Goal: Task Accomplishment & Management: Use online tool/utility

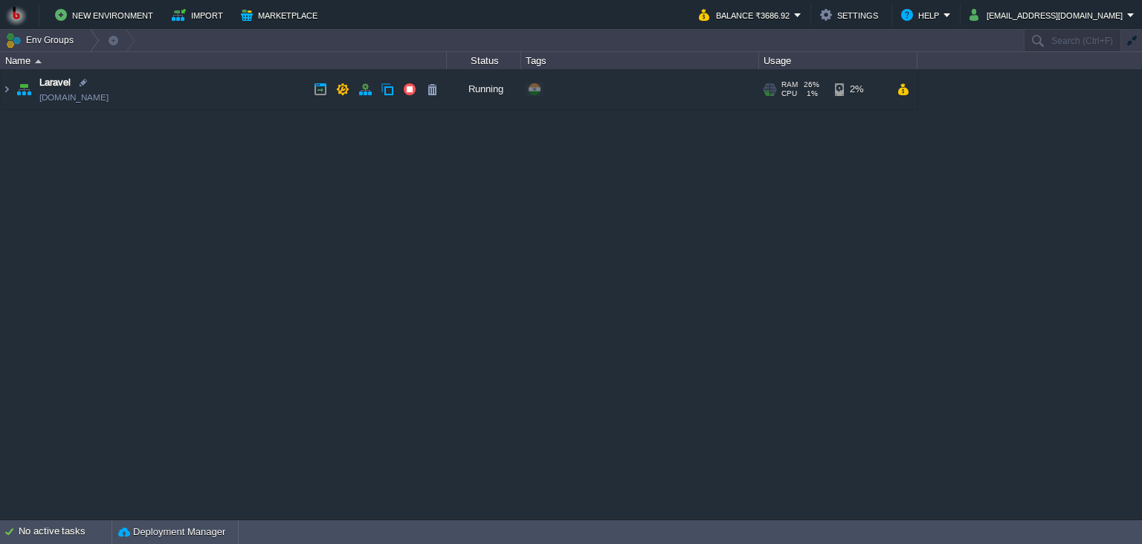
click at [248, 91] on td "Laravel [DOMAIN_NAME]" at bounding box center [224, 89] width 446 height 41
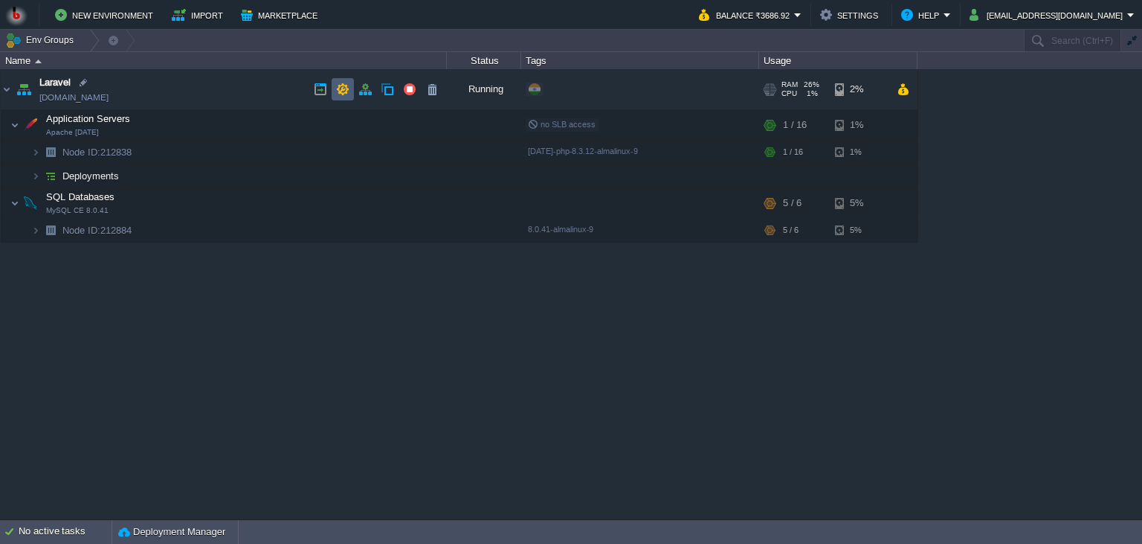
click at [341, 94] on button "button" at bounding box center [342, 89] width 13 height 13
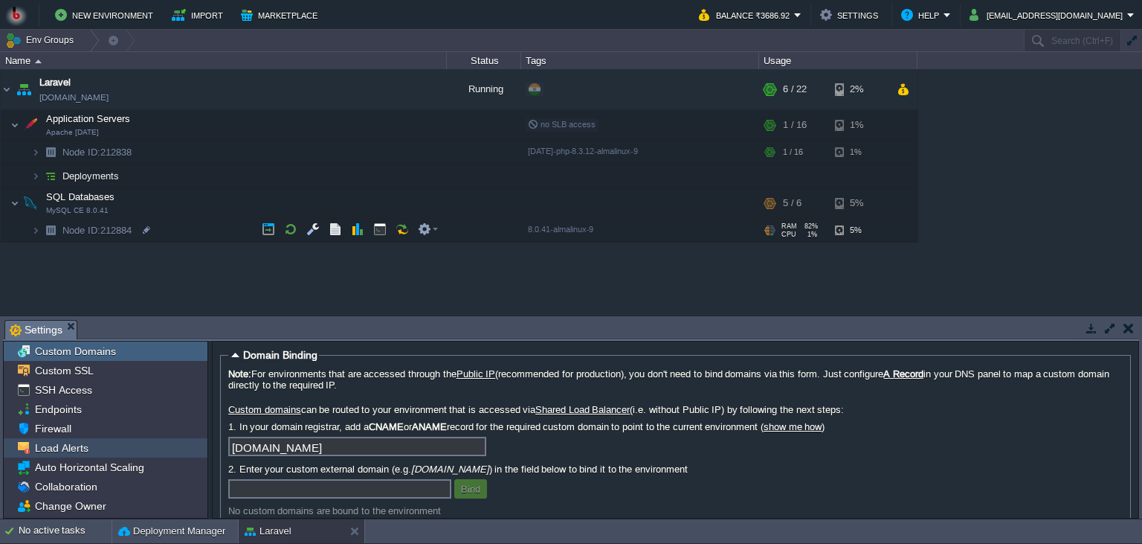
click at [138, 442] on div "Load Alerts" at bounding box center [106, 447] width 204 height 19
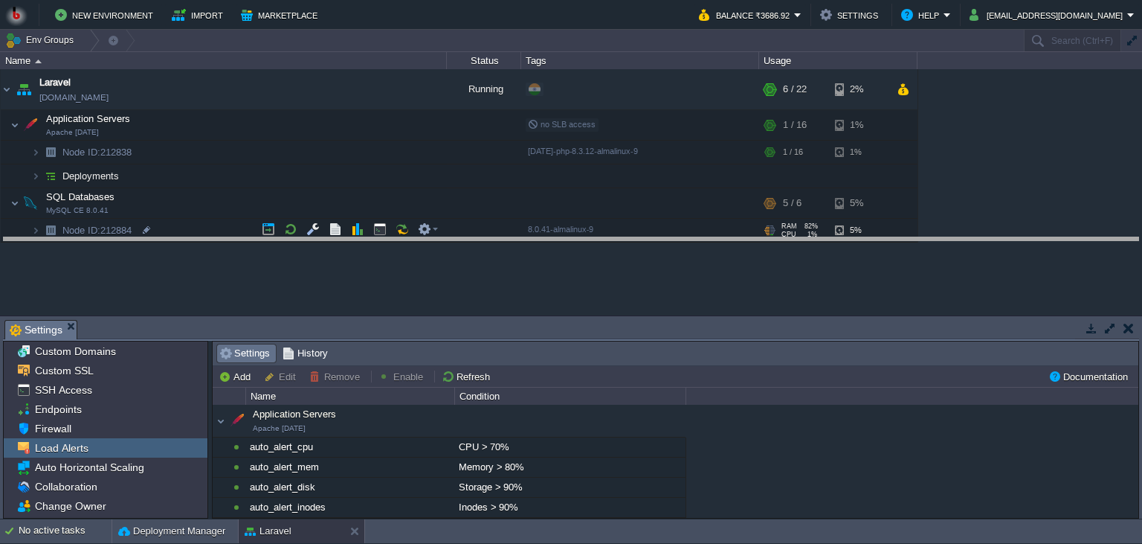
drag, startPoint x: 585, startPoint y: 334, endPoint x: 578, endPoint y: 248, distance: 86.6
click at [578, 248] on body "New Environment Import Marketplace Bonus ₹0.00 Upgrade Account Balance ₹3686.92…" at bounding box center [571, 272] width 1142 height 544
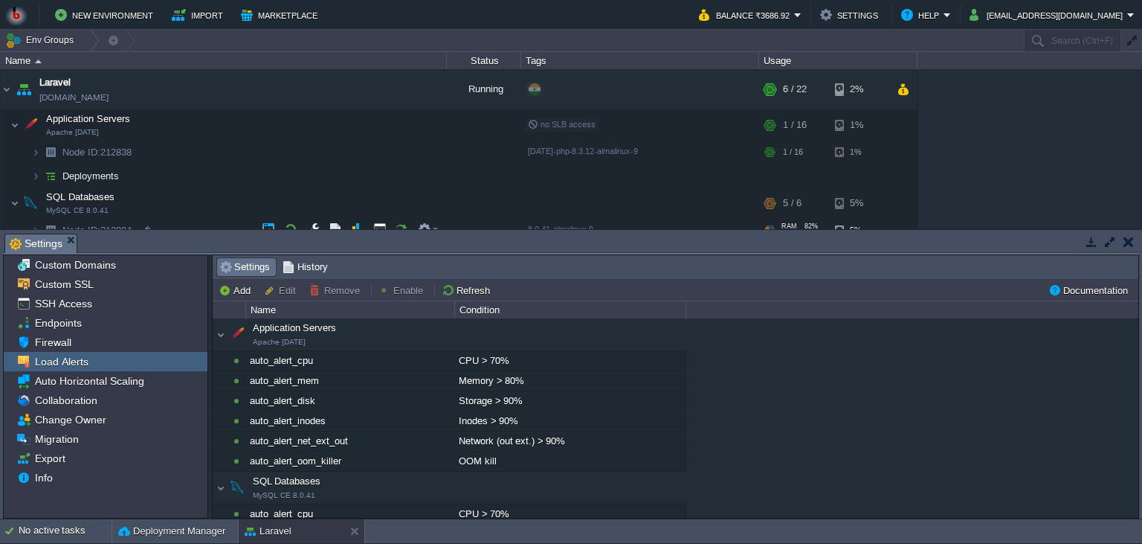
click at [219, 335] on div "Application Servers Apache 2.4.62" at bounding box center [449, 334] width 473 height 31
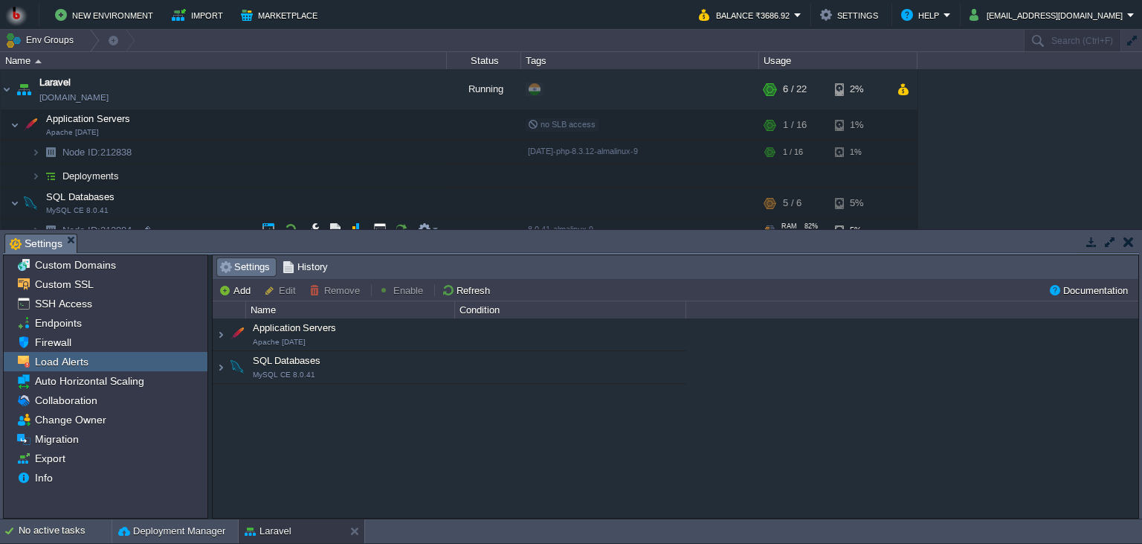
click at [216, 362] on div "SQL Databases MySQL CE 8.0.41" at bounding box center [449, 367] width 473 height 31
click at [381, 350] on div "Application Servers Apache 2.4.62" at bounding box center [449, 334] width 473 height 31
click at [387, 339] on div "Application Servers Apache 2.4.62" at bounding box center [456, 334] width 454 height 27
click at [213, 332] on div "Application Servers Apache 2.4.62" at bounding box center [449, 334] width 473 height 31
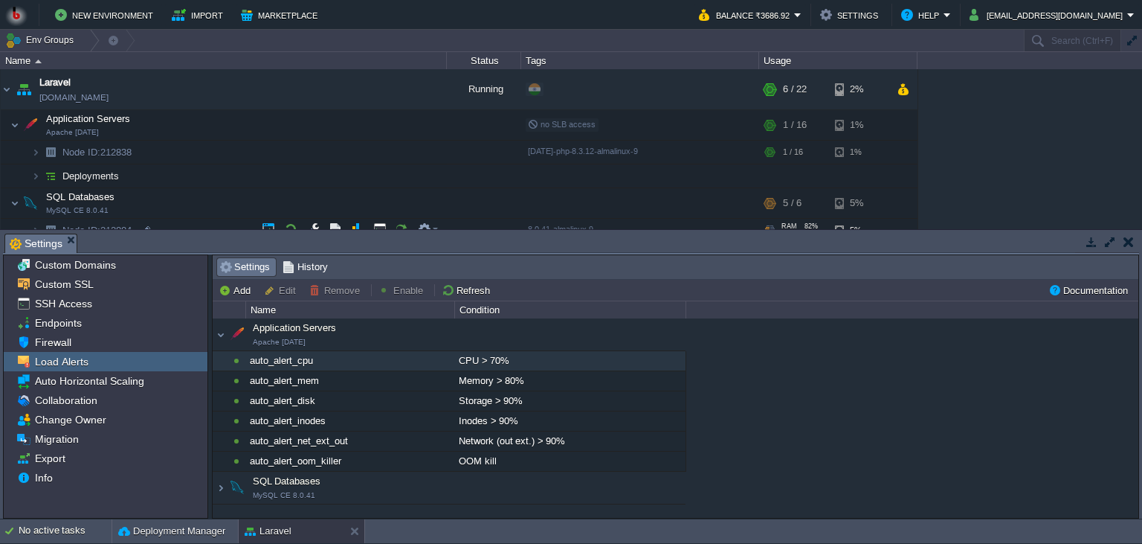
click at [280, 367] on div "auto_alert_cpu" at bounding box center [349, 360] width 207 height 19
click at [345, 291] on button "Remove" at bounding box center [336, 289] width 55 height 13
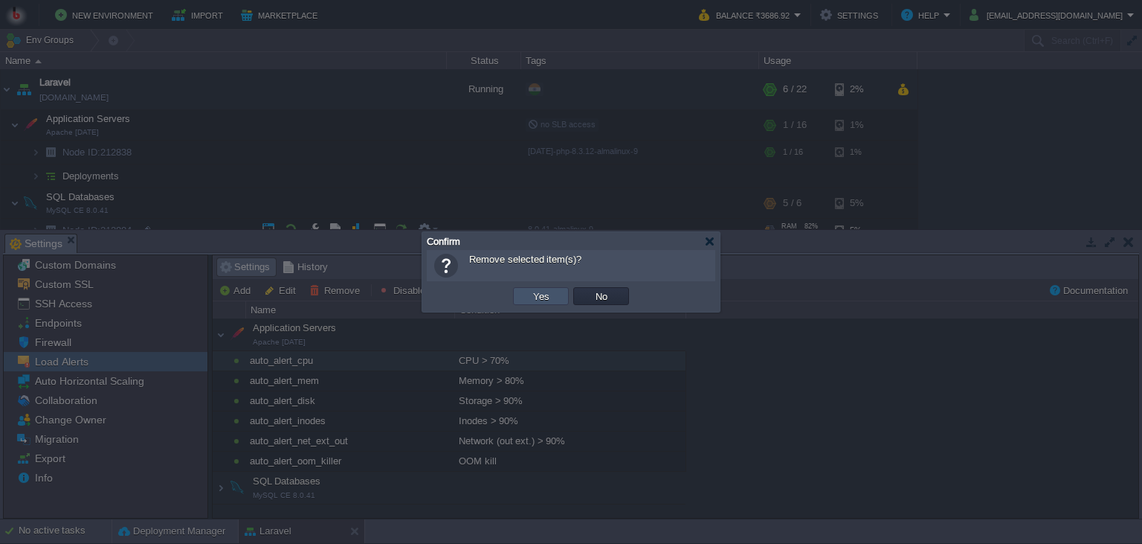
click at [541, 298] on button "Yes" at bounding box center [541, 295] width 25 height 13
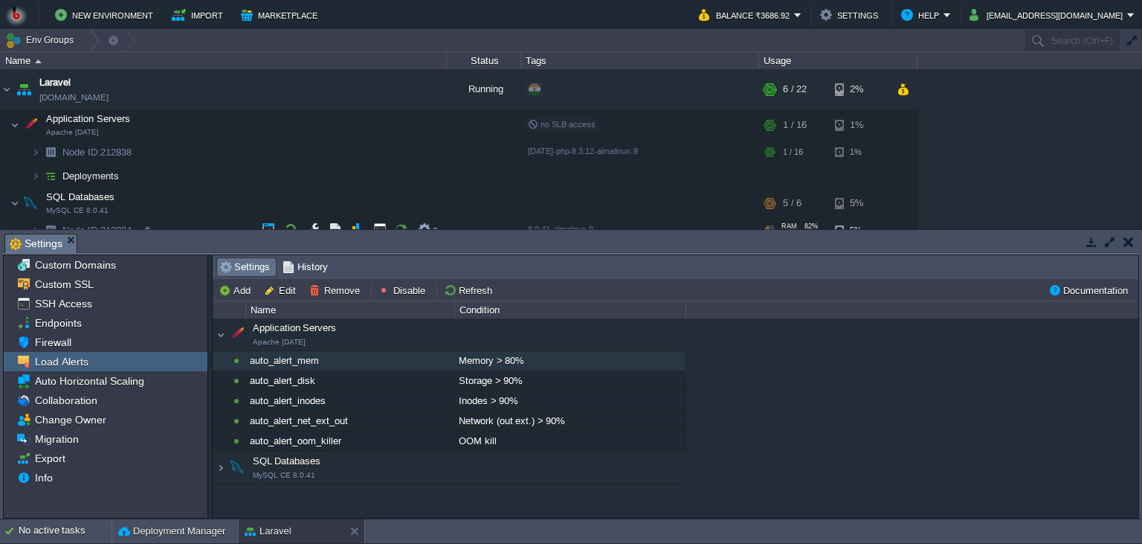
click at [497, 361] on div "Memory > 80%" at bounding box center [570, 360] width 230 height 19
click at [343, 292] on button "Remove" at bounding box center [336, 289] width 55 height 13
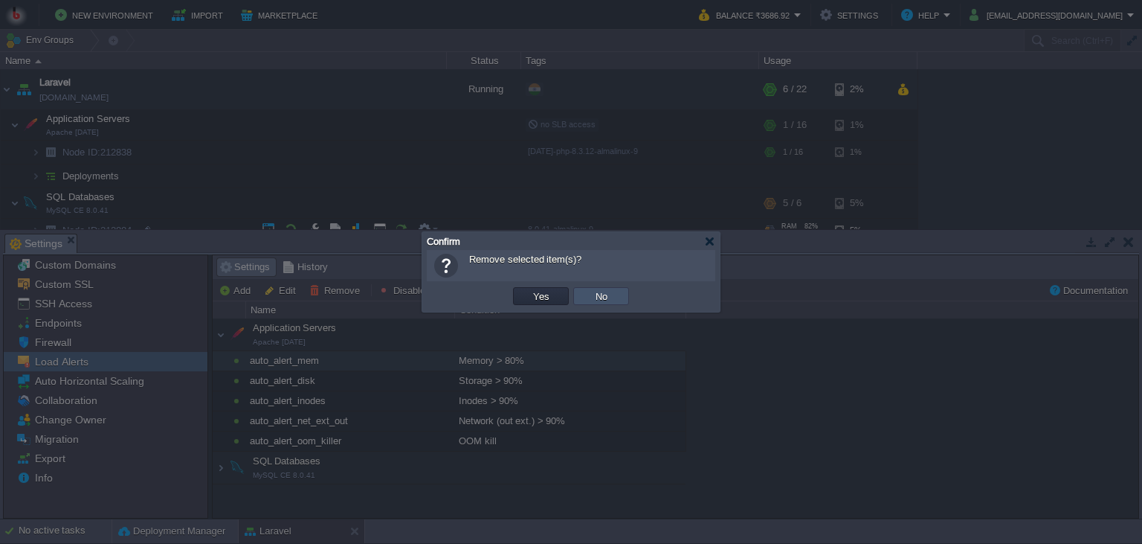
click at [599, 297] on button "No" at bounding box center [601, 295] width 21 height 13
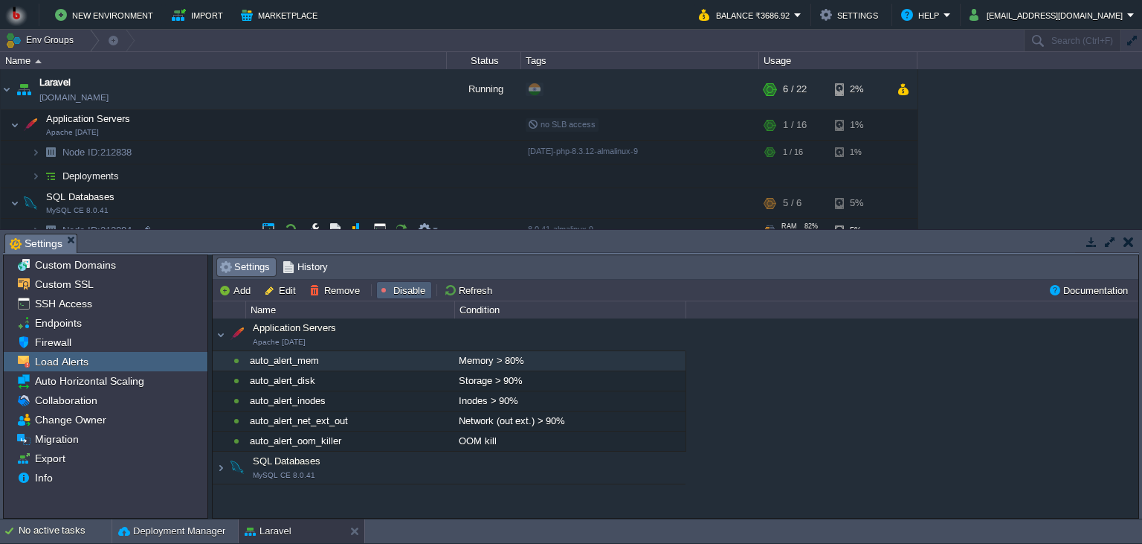
click at [402, 290] on button "Disable" at bounding box center [404, 289] width 51 height 13
click at [463, 370] on div "Memory > 80%" at bounding box center [570, 360] width 230 height 19
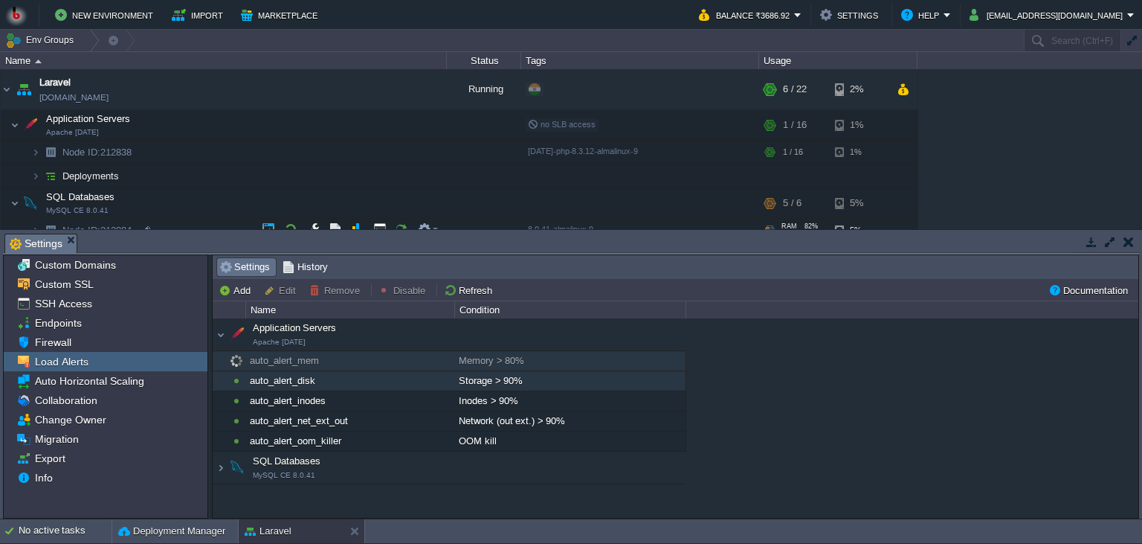
click at [397, 386] on div "auto_alert_disk" at bounding box center [349, 380] width 207 height 19
click at [392, 293] on button "Disable" at bounding box center [404, 289] width 51 height 13
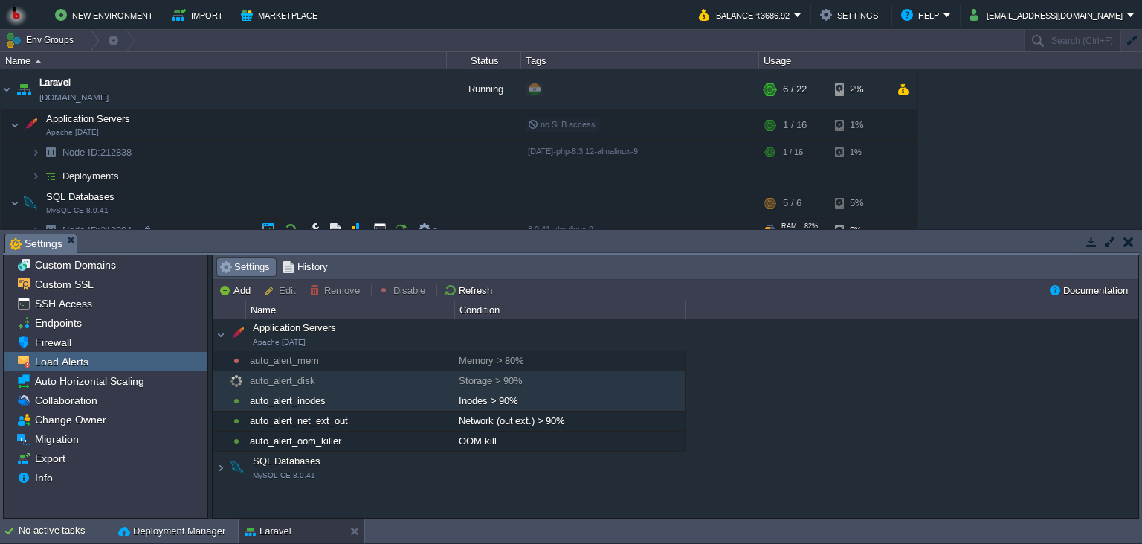
click at [361, 399] on div "auto_alert_inodes" at bounding box center [349, 400] width 207 height 19
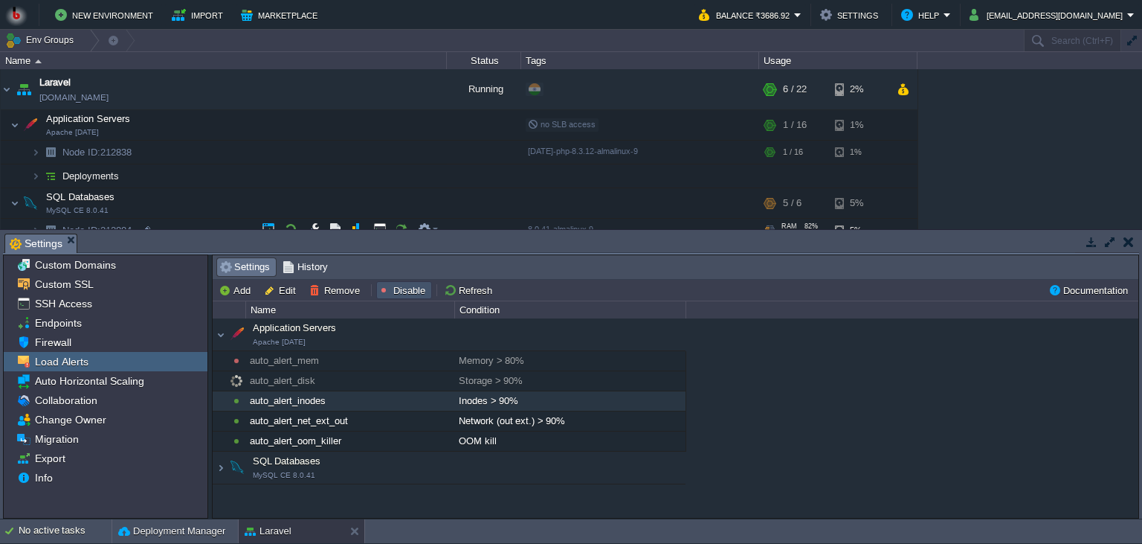
drag, startPoint x: 394, startPoint y: 292, endPoint x: 388, endPoint y: 363, distance: 70.9
click at [394, 292] on button "Disable" at bounding box center [404, 289] width 51 height 13
click at [362, 414] on div "auto_alert_net_ext_out" at bounding box center [349, 420] width 207 height 19
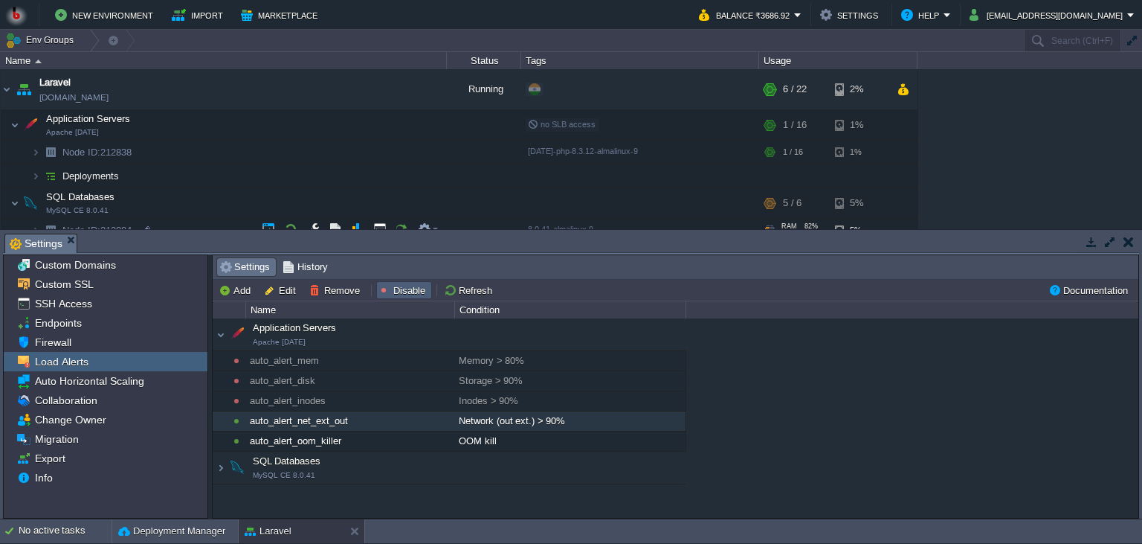
click at [397, 282] on td "Disable" at bounding box center [404, 290] width 56 height 18
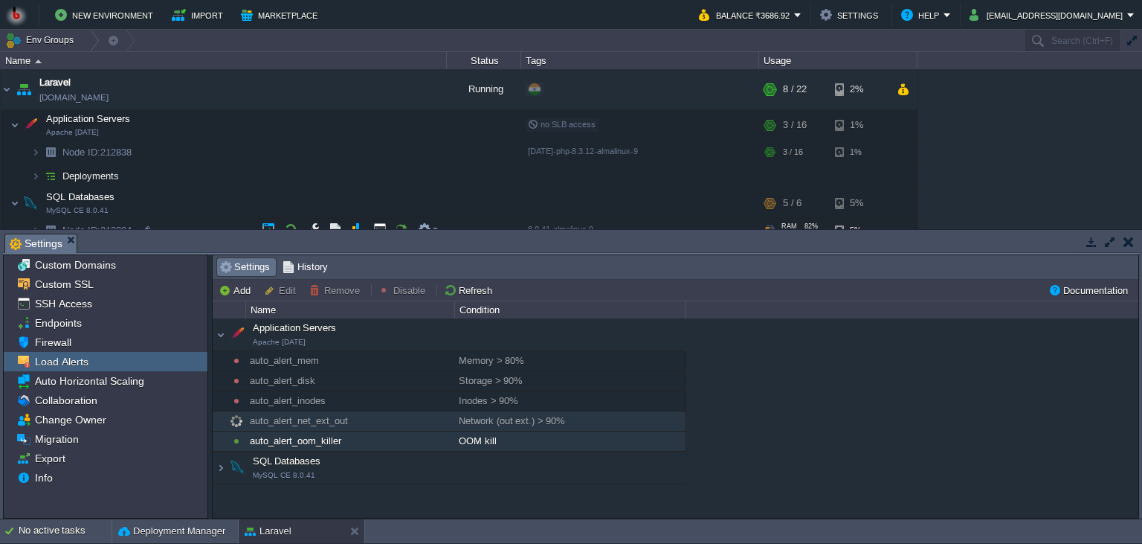
click at [364, 435] on div "auto_alert_oom_killer" at bounding box center [349, 440] width 207 height 19
click at [217, 329] on div "Application Servers Apache 2.4.62" at bounding box center [449, 334] width 473 height 31
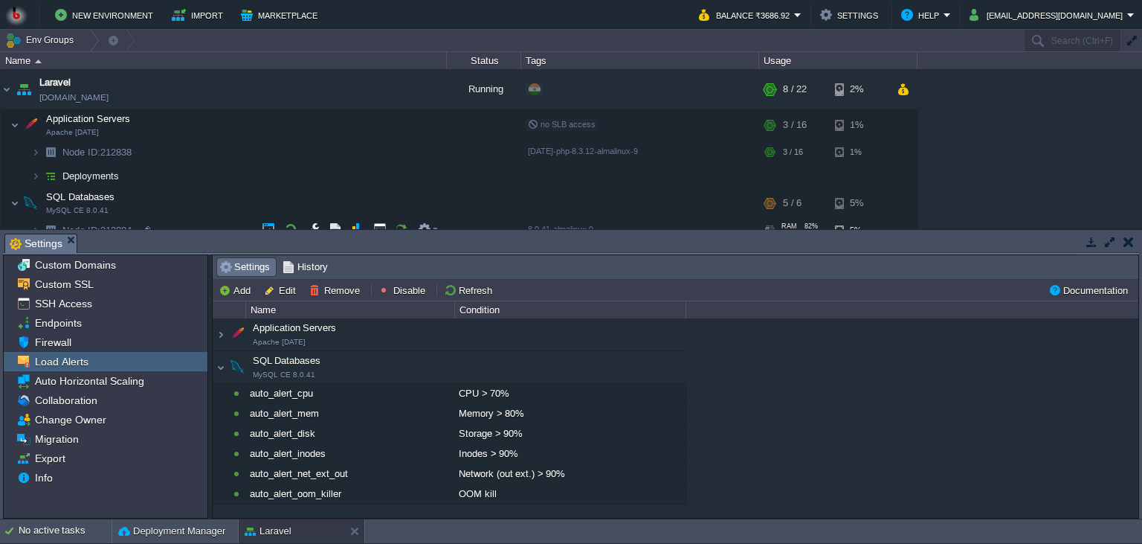
click at [268, 365] on span "SQL Databases MySQL CE 8.0.41" at bounding box center [274, 367] width 91 height 25
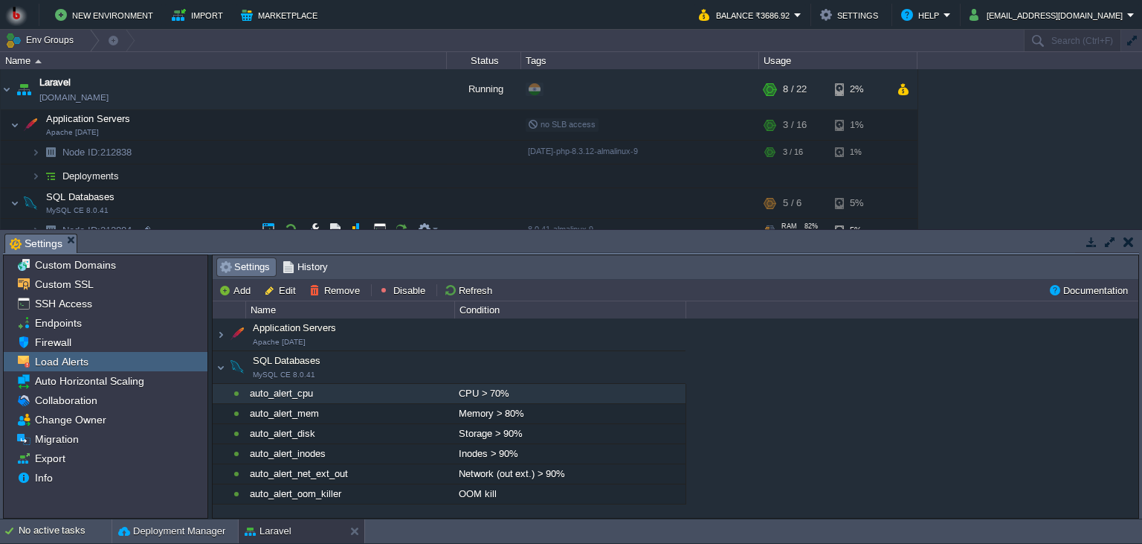
click at [386, 399] on div "auto_alert_cpu" at bounding box center [349, 393] width 207 height 19
click at [394, 292] on button "Disable" at bounding box center [404, 289] width 51 height 13
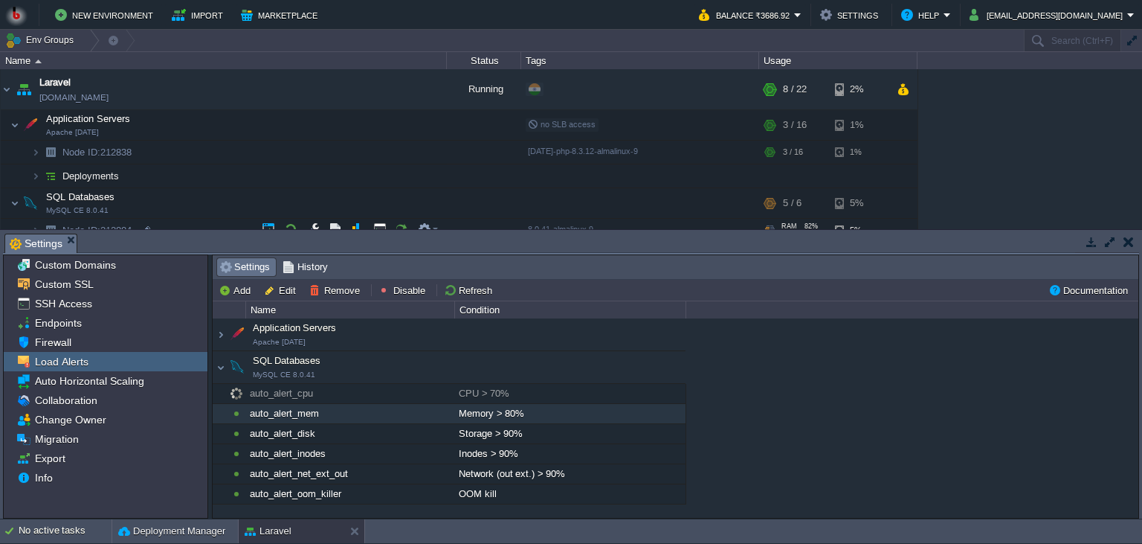
click at [370, 408] on div "auto_alert_mem" at bounding box center [349, 413] width 207 height 19
click at [399, 287] on button "Disable" at bounding box center [404, 289] width 51 height 13
click at [355, 432] on div "auto_alert_disk" at bounding box center [349, 433] width 207 height 19
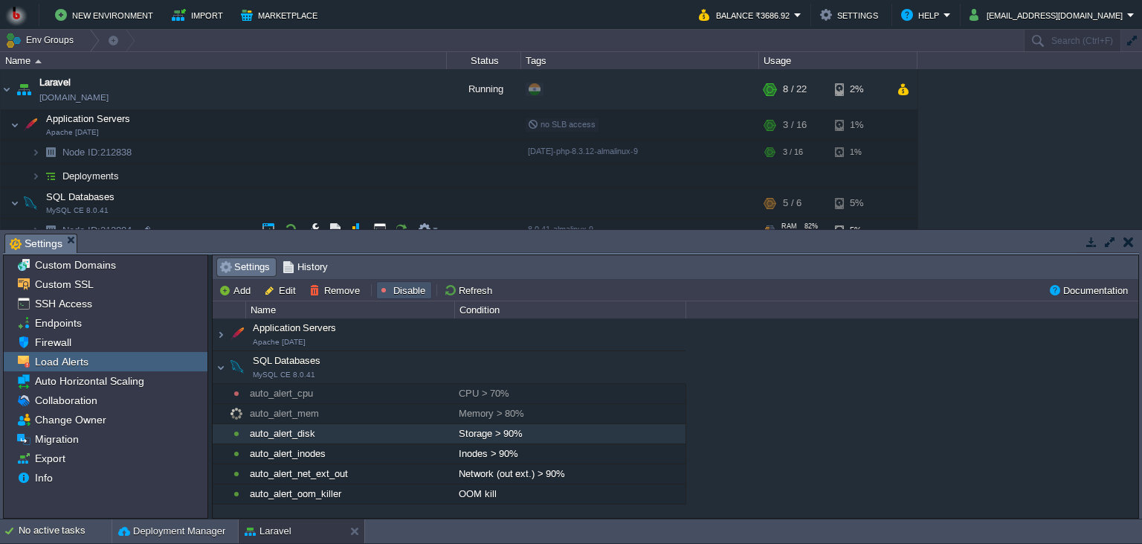
click at [385, 285] on button "Disable" at bounding box center [404, 289] width 51 height 13
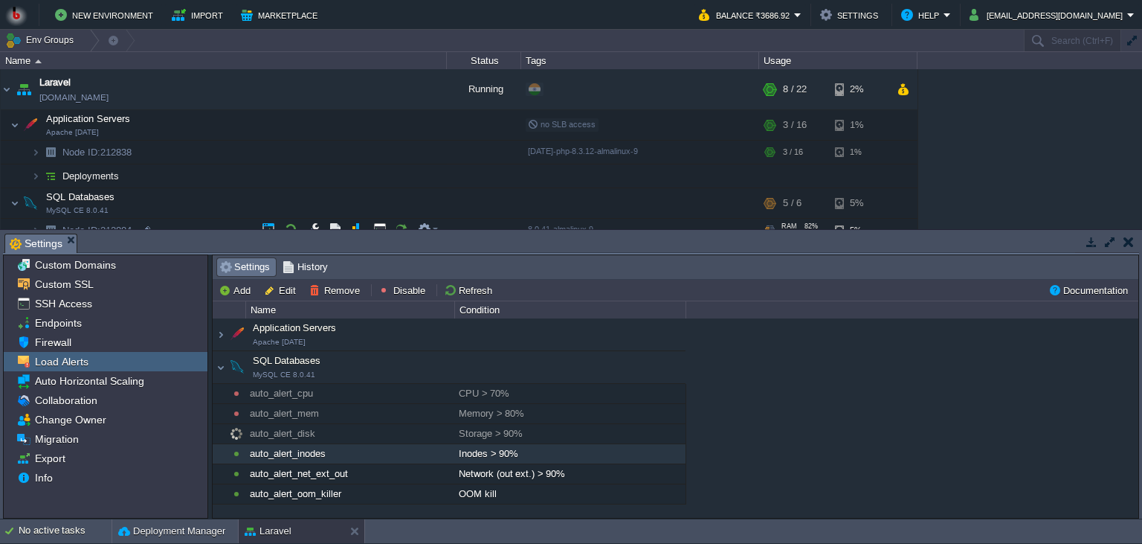
click at [363, 452] on div "auto_alert_inodes" at bounding box center [349, 453] width 207 height 19
click at [411, 286] on button "Disable" at bounding box center [404, 289] width 51 height 13
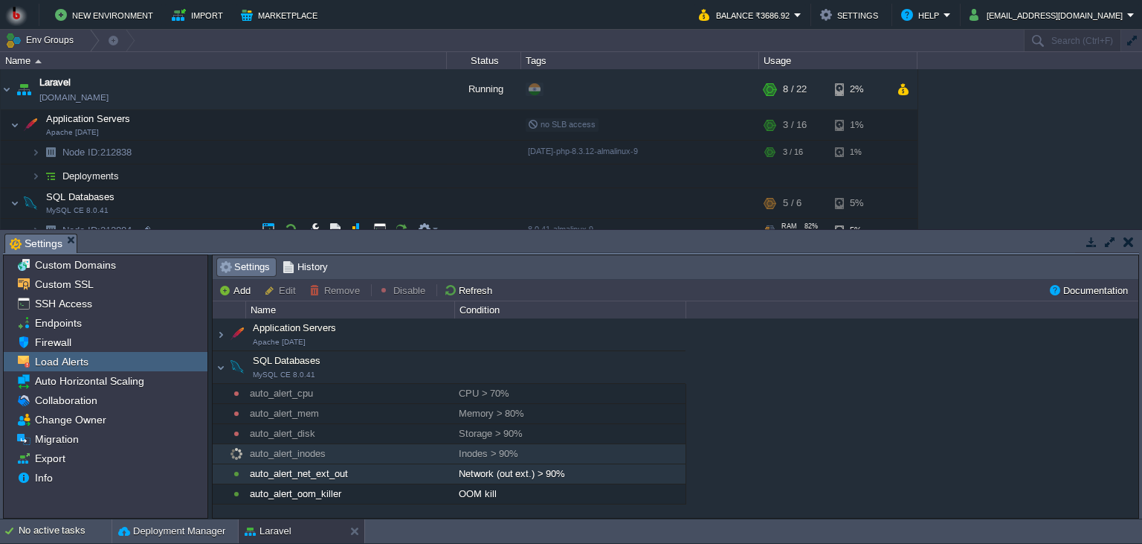
click at [371, 473] on div "auto_alert_net_ext_out" at bounding box center [349, 473] width 207 height 19
click at [400, 299] on td "Disable" at bounding box center [404, 290] width 56 height 18
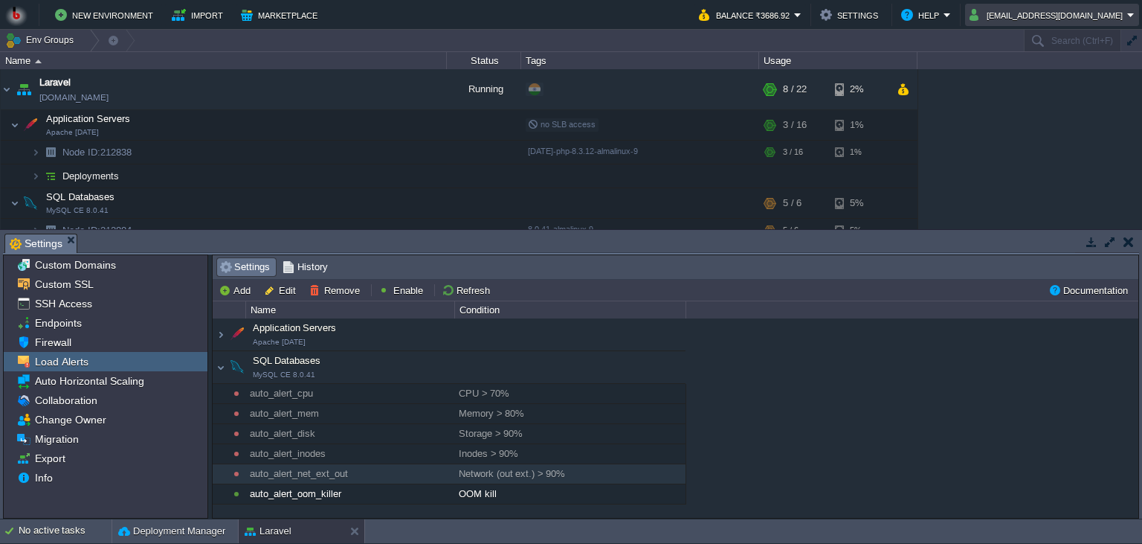
click at [1055, 24] on td "mundra.ravi@gmail.com" at bounding box center [1052, 15] width 174 height 22
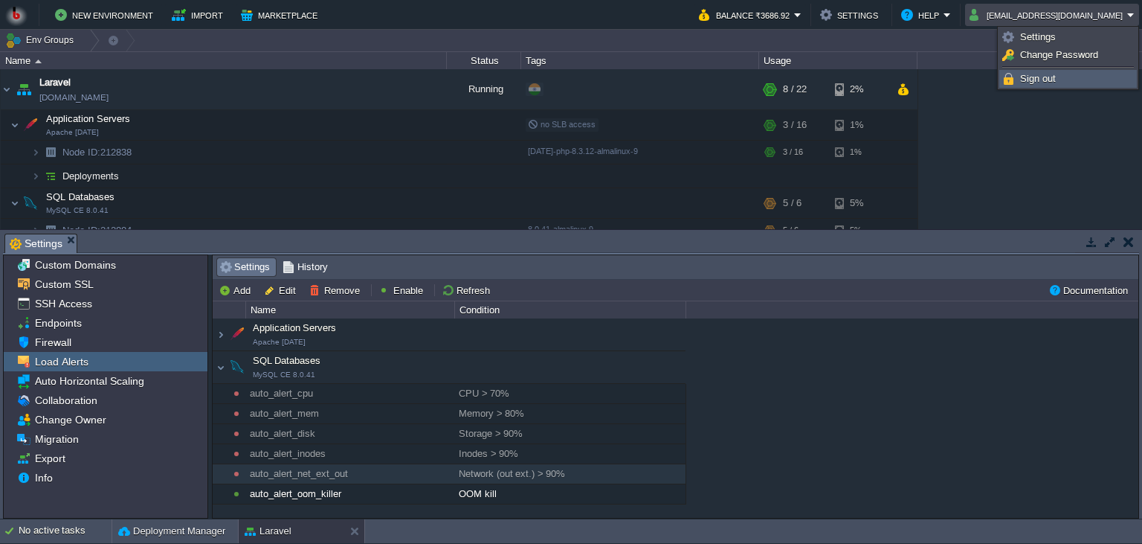
click at [1031, 76] on span "Sign out" at bounding box center [1038, 78] width 36 height 11
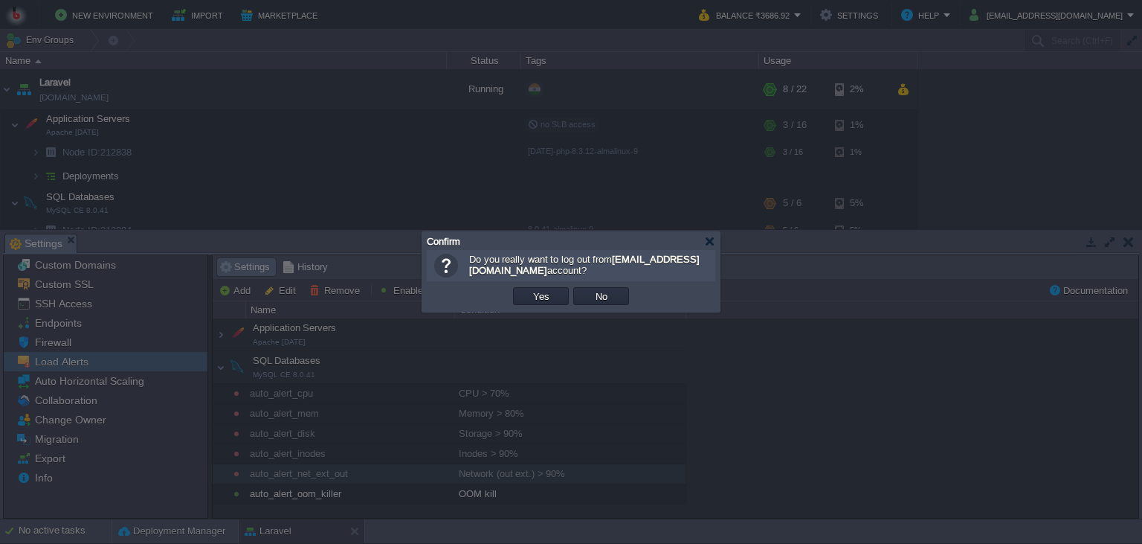
click at [548, 284] on div "OK Yes No Cancel" at bounding box center [571, 296] width 289 height 30
click at [547, 289] on td "Yes" at bounding box center [541, 296] width 56 height 18
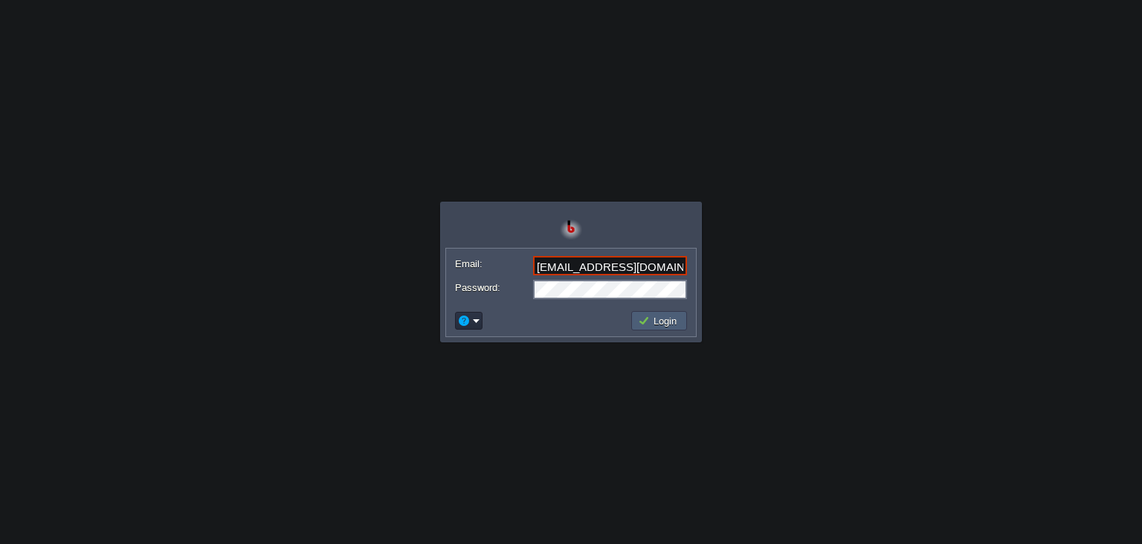
type input "shiningstaramit@yahoo.com"
click at [660, 324] on button "Login" at bounding box center [659, 320] width 43 height 13
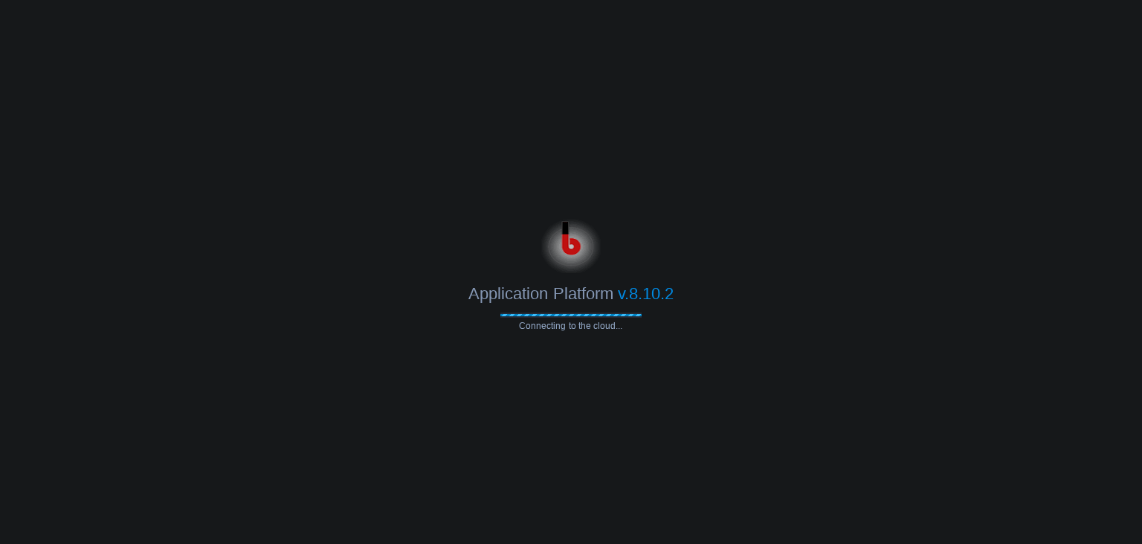
click at [698, 250] on div at bounding box center [571, 242] width 1142 height 59
click at [764, 182] on body "Application Platform v.8.10.2 Connecting to the cloud... Email: shiningstaramit…" at bounding box center [571, 272] width 1142 height 544
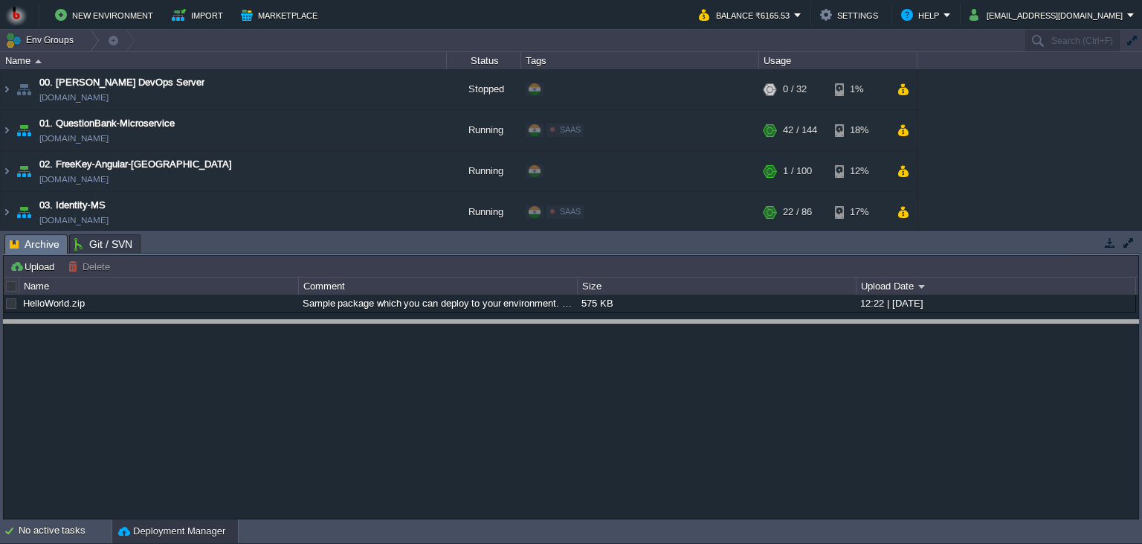
drag, startPoint x: 699, startPoint y: 243, endPoint x: 674, endPoint y: 418, distance: 176.6
click at [677, 424] on body "New Environment Import Marketplace Bonus ₹0.00 Upgrade Account Balance ₹6165.53…" at bounding box center [571, 272] width 1142 height 544
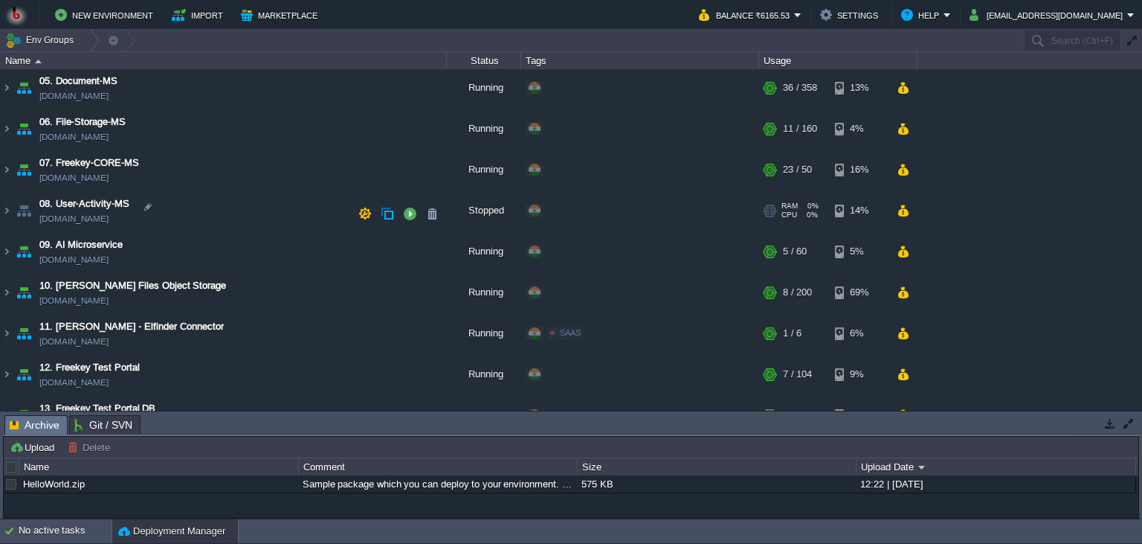
scroll to position [203, 0]
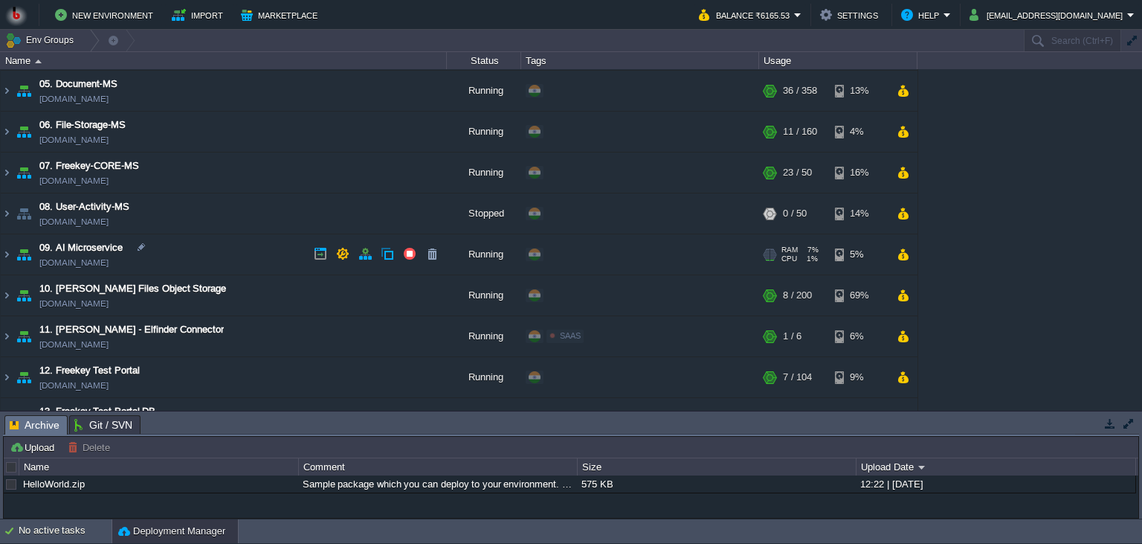
click at [229, 244] on td "09. AI Microservice ai-ms.in1.bitss.cloud" at bounding box center [224, 254] width 446 height 41
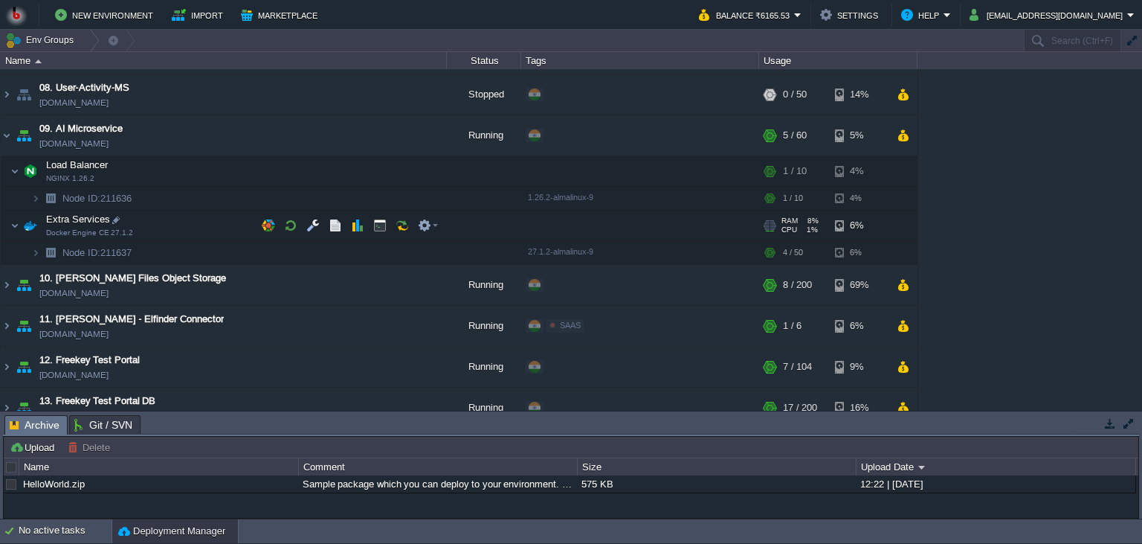
scroll to position [339, 0]
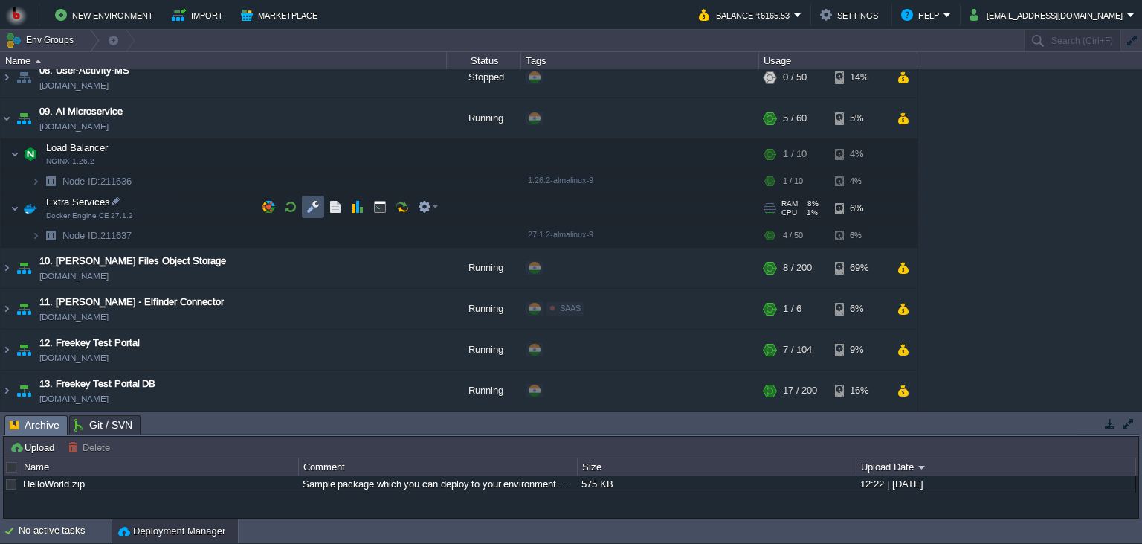
click at [309, 203] on button "button" at bounding box center [312, 206] width 13 height 13
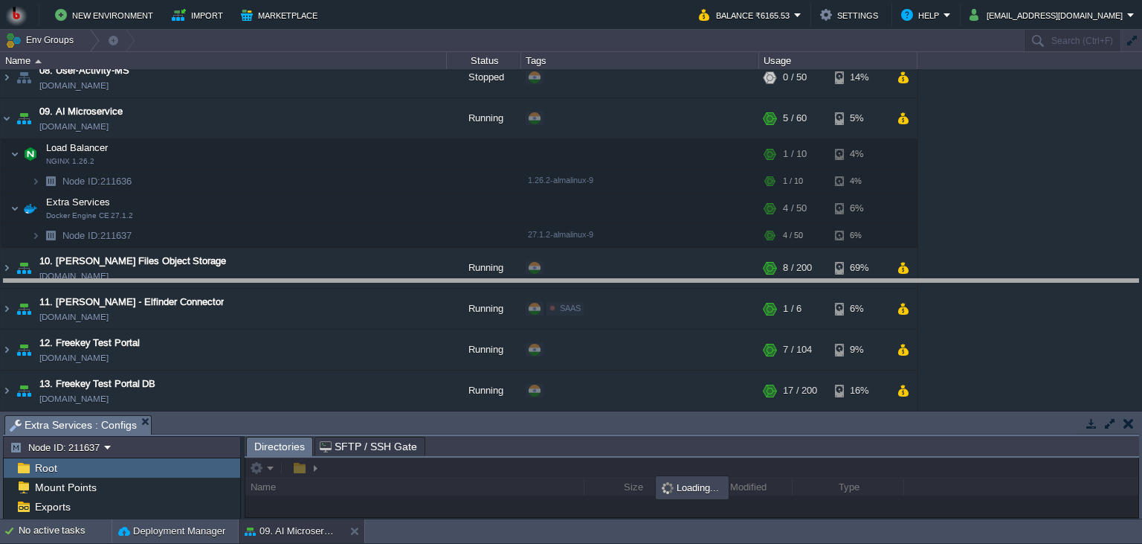
drag, startPoint x: 466, startPoint y: 419, endPoint x: 463, endPoint y: 283, distance: 136.1
click at [463, 283] on body "New Environment Import Marketplace Bonus ₹0.00 Upgrade Account Balance ₹6165.53…" at bounding box center [571, 272] width 1142 height 544
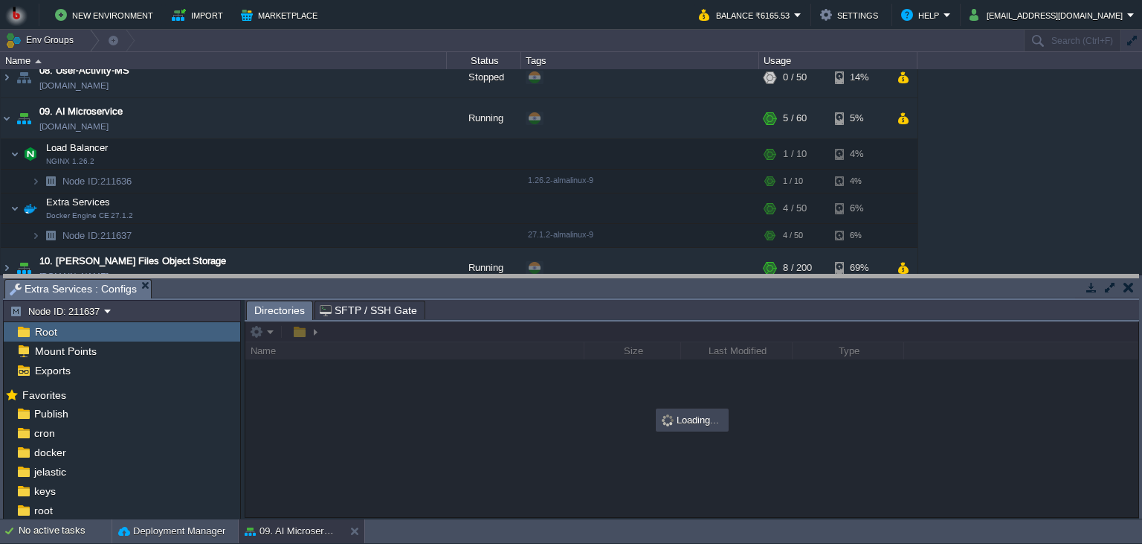
drag, startPoint x: 463, startPoint y: 283, endPoint x: 445, endPoint y: 229, distance: 56.4
click at [445, 229] on body "New Environment Import Marketplace Bonus ₹0.00 Upgrade Account Balance ₹6165.53…" at bounding box center [571, 272] width 1142 height 544
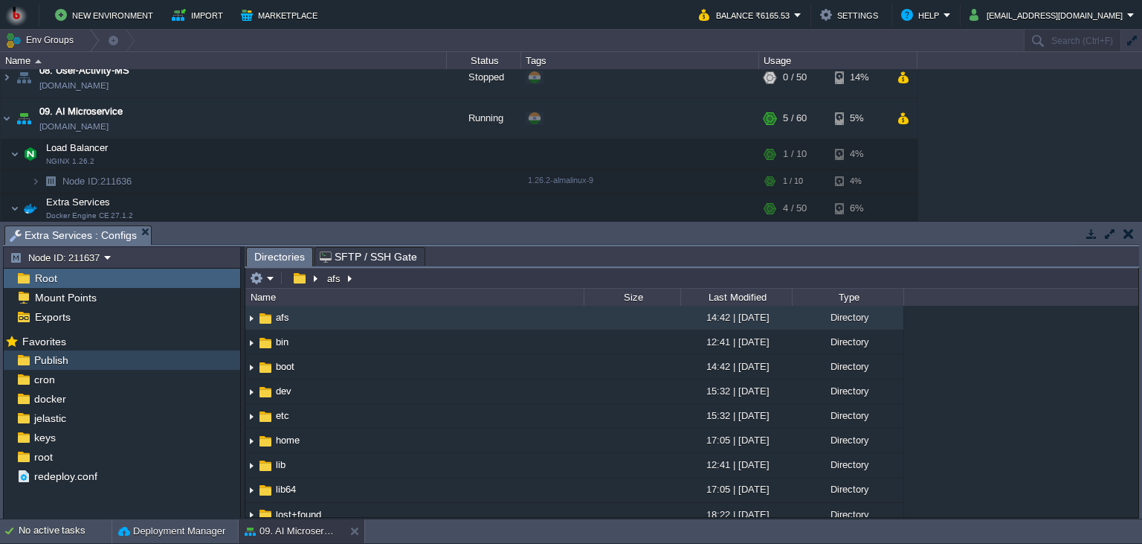
click at [128, 364] on div "Publish" at bounding box center [122, 359] width 236 height 19
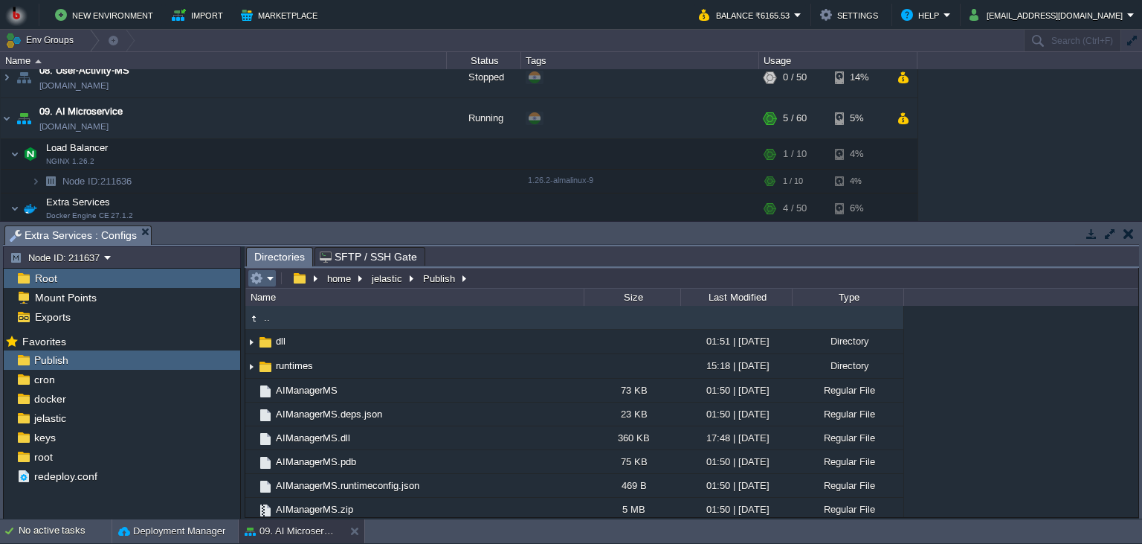
click at [267, 280] on em at bounding box center [262, 277] width 25 height 13
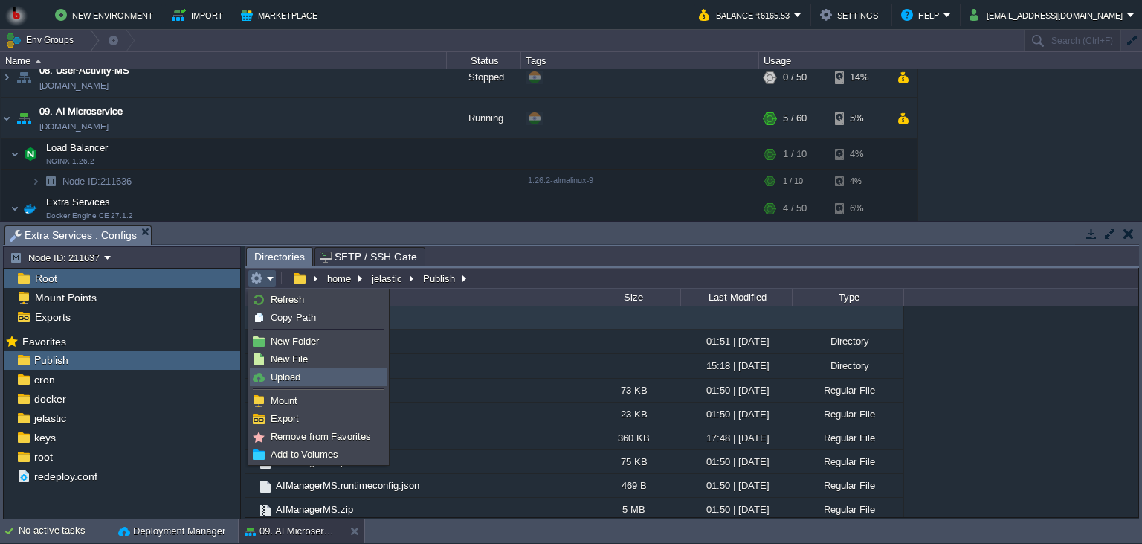
click at [283, 379] on span "Upload" at bounding box center [286, 376] width 30 height 11
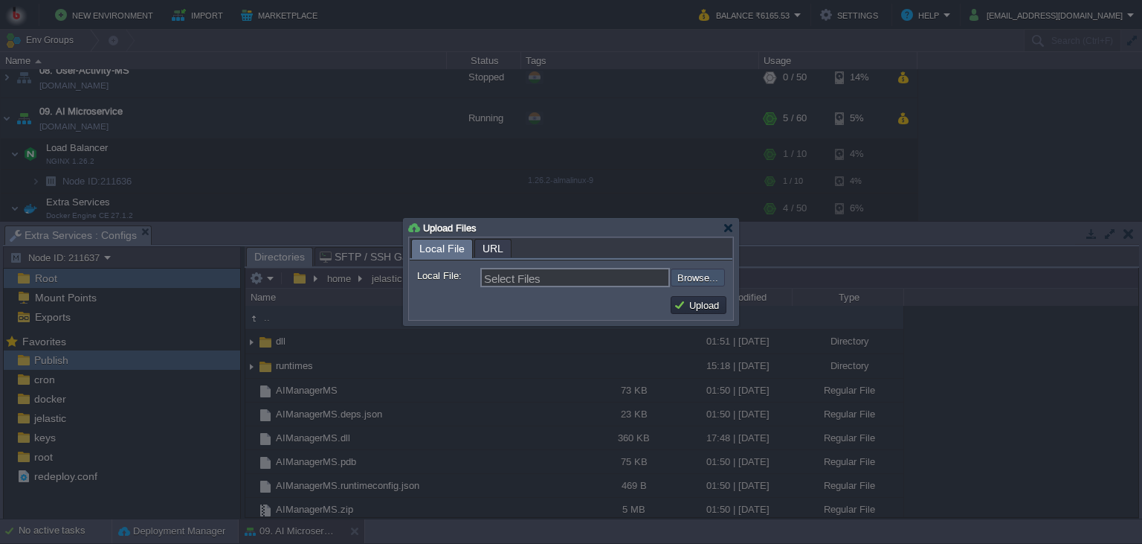
click at [695, 283] on input "file" at bounding box center [631, 277] width 188 height 18
type input "C:\fakepath\AIManagerMS.dll"
type input "AIManagerMS.dll"
click at [701, 312] on button "Upload" at bounding box center [699, 304] width 50 height 13
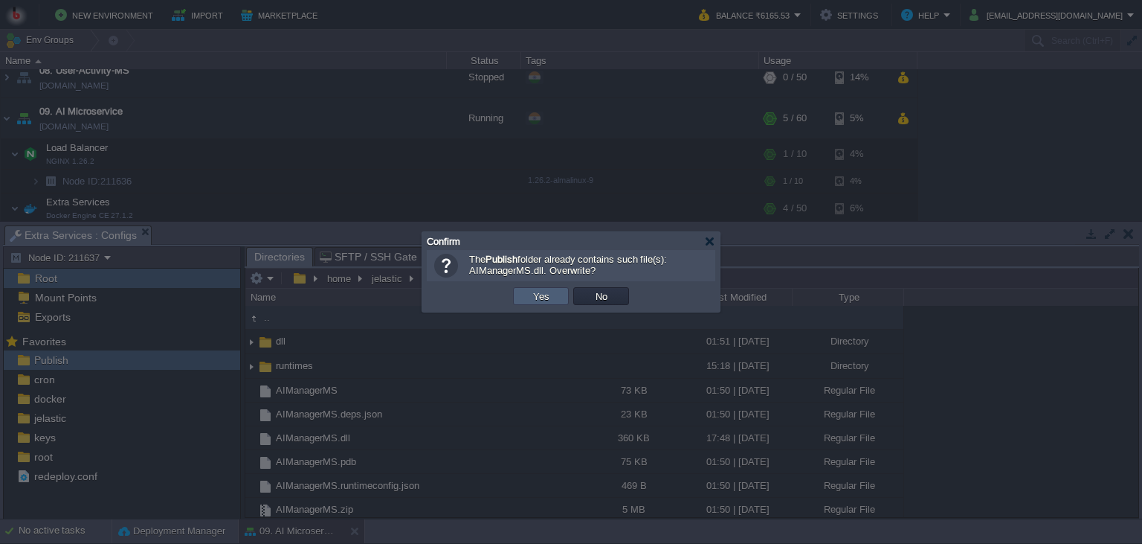
click at [555, 300] on td "Yes" at bounding box center [541, 296] width 56 height 18
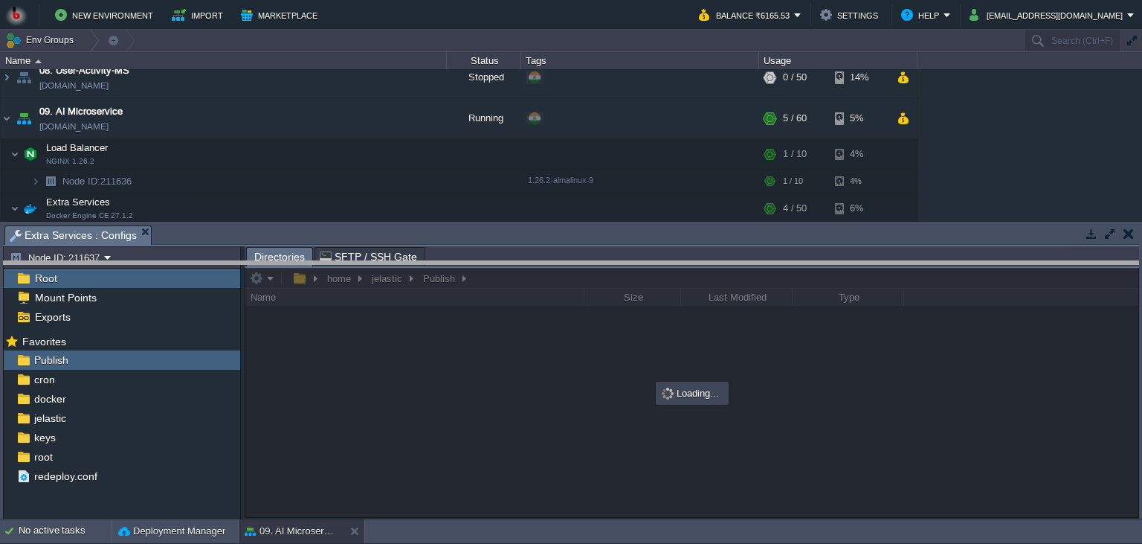
drag, startPoint x: 460, startPoint y: 228, endPoint x: 456, endPoint y: 277, distance: 50.0
click at [456, 277] on body "New Environment Import Marketplace Bonus ₹0.00 Upgrade Account Balance ₹6165.53…" at bounding box center [571, 272] width 1142 height 544
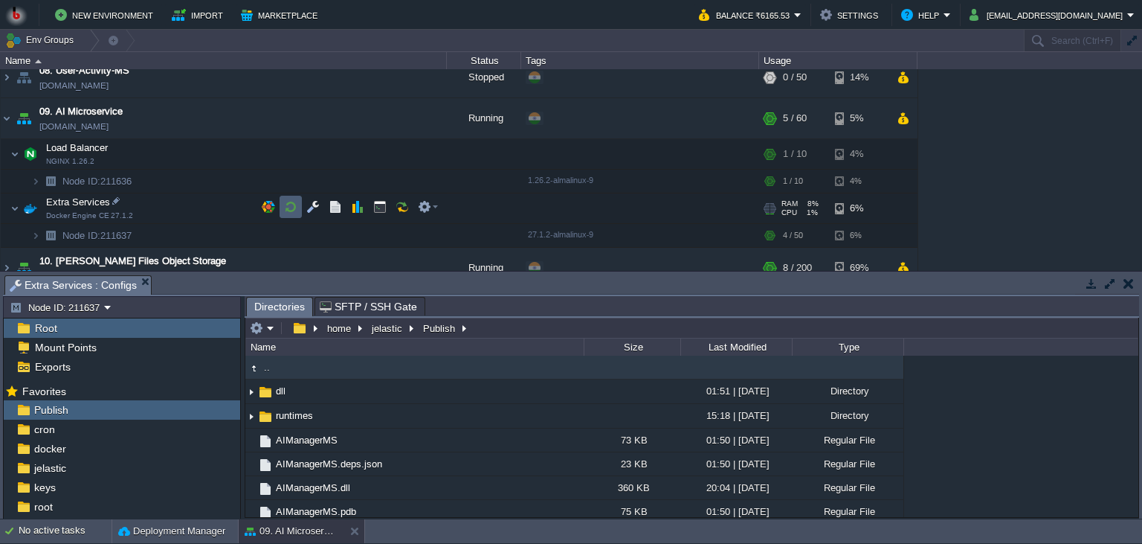
click at [286, 206] on button "button" at bounding box center [290, 206] width 13 height 13
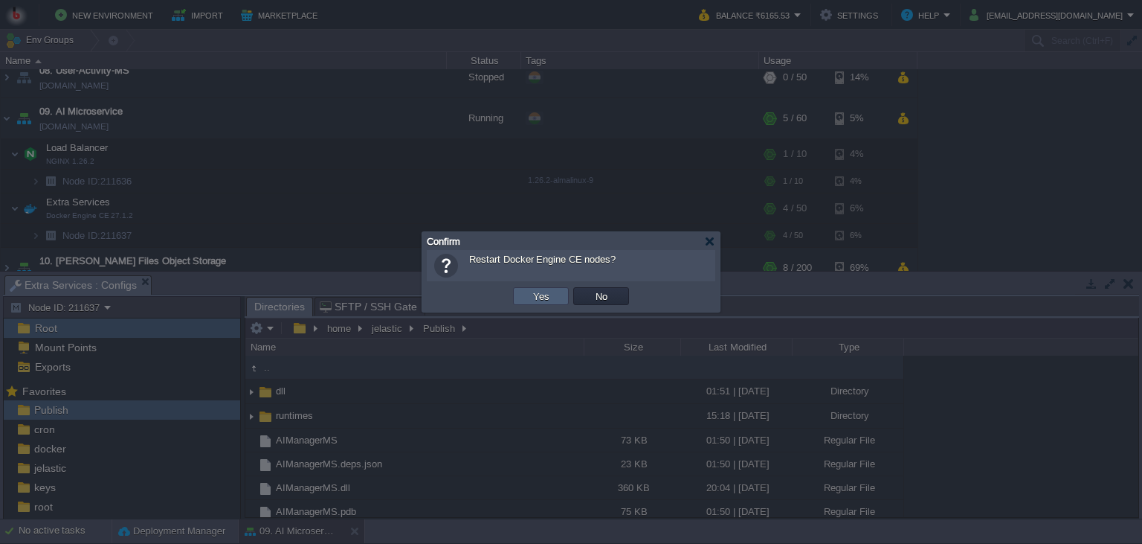
click at [544, 295] on button "Yes" at bounding box center [541, 295] width 25 height 13
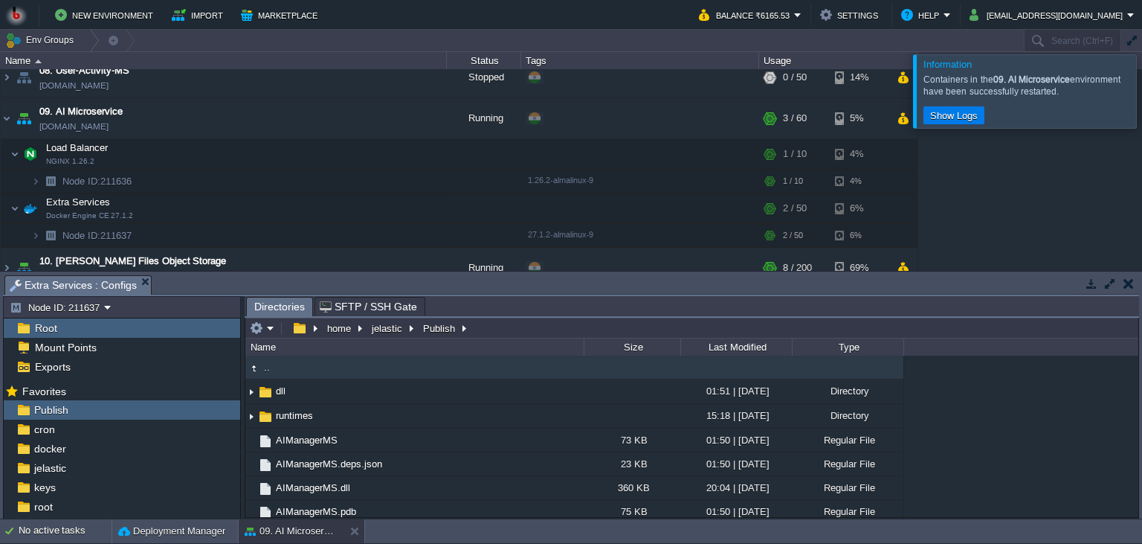
click at [1093, 279] on button "button" at bounding box center [1091, 283] width 13 height 13
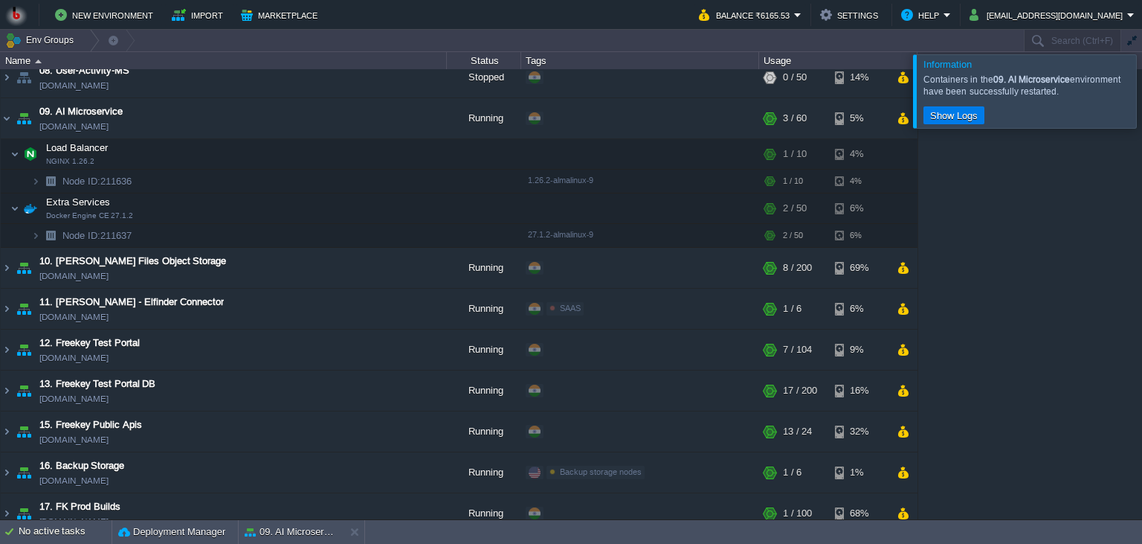
click at [1142, 100] on div at bounding box center [1160, 90] width 0 height 73
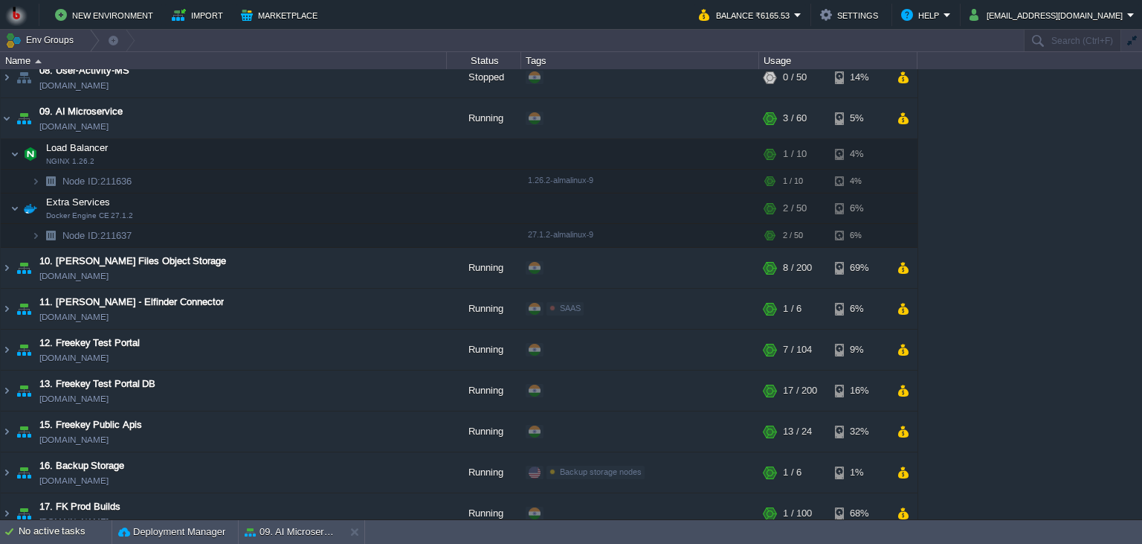
click at [1029, 194] on div "00. Jenkins DevOps Server env-6377971.in1.bitss.cloud Stopped + Add to Env Grou…" at bounding box center [571, 294] width 1142 height 450
click at [251, 126] on td "09. AI Microservice ai-ms.in1.bitss.cloud" at bounding box center [224, 118] width 446 height 41
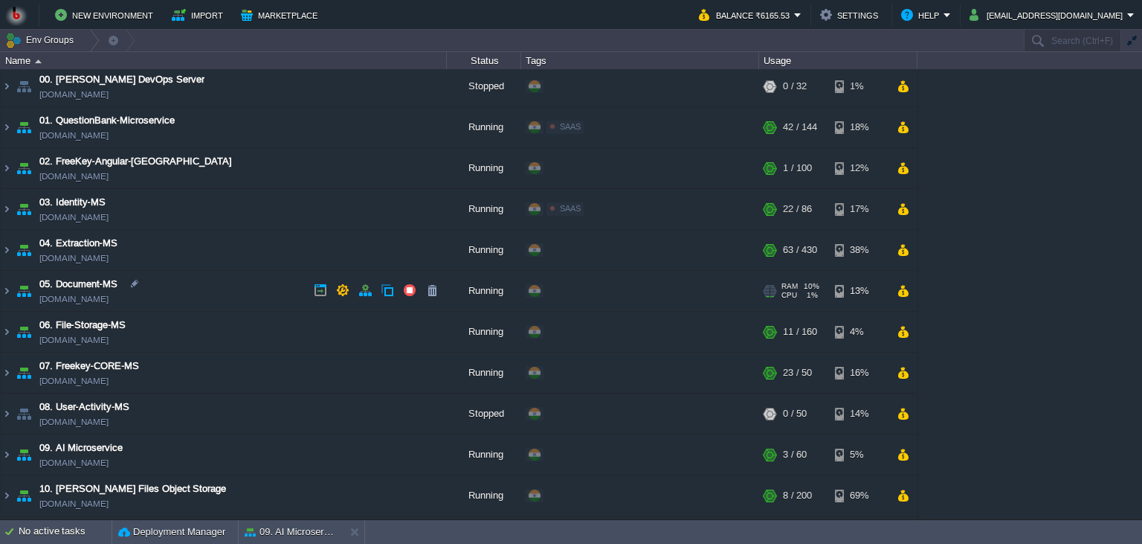
scroll to position [0, 0]
